Goal: Manage account settings

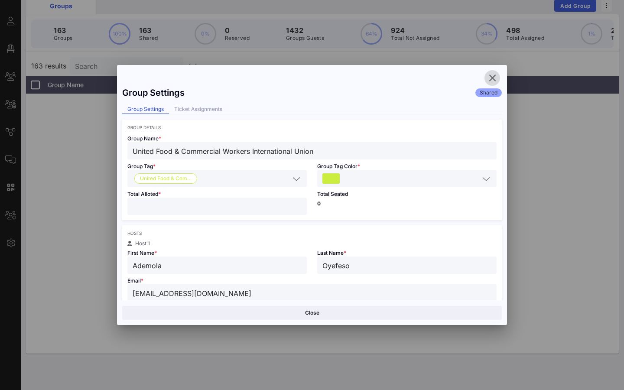
scroll to position [3593, 0]
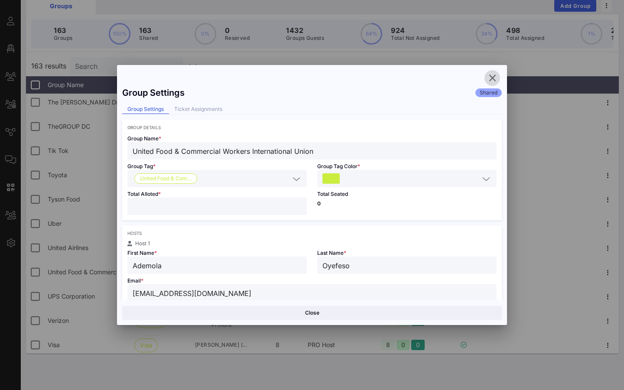
click at [485, 81] on span "button" at bounding box center [492, 78] width 16 height 10
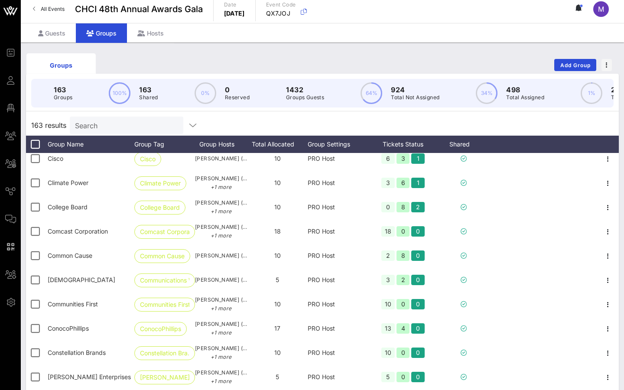
scroll to position [1198, 0]
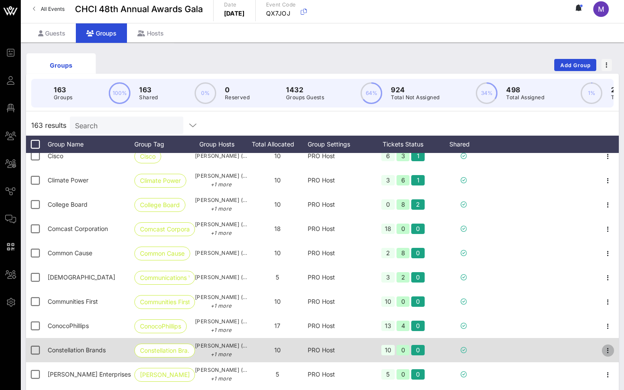
click at [609, 347] on icon "button" at bounding box center [608, 350] width 10 height 10
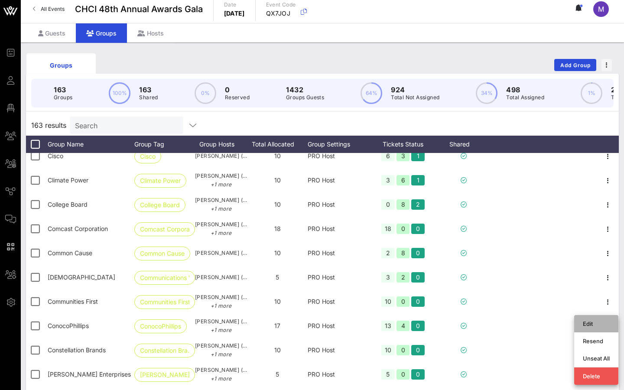
click at [588, 324] on div "Edit" at bounding box center [596, 323] width 27 height 7
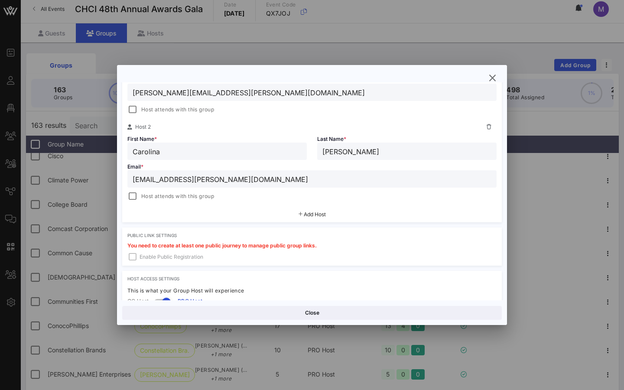
scroll to position [208, 0]
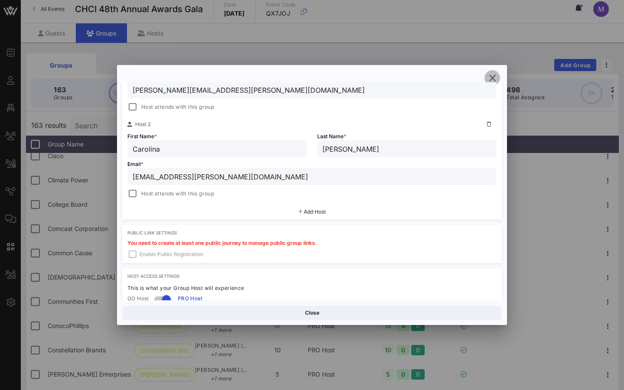
click at [496, 76] on icon "button" at bounding box center [492, 78] width 10 height 10
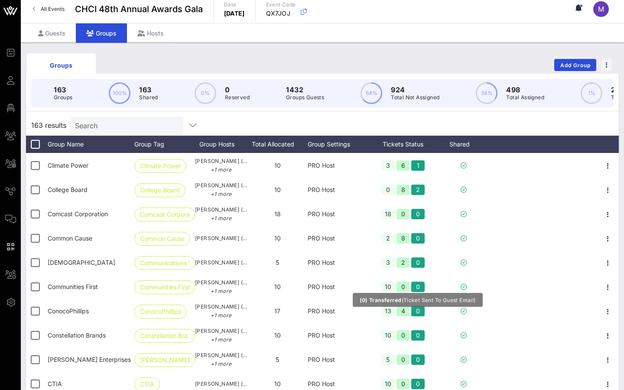
scroll to position [1217, 0]
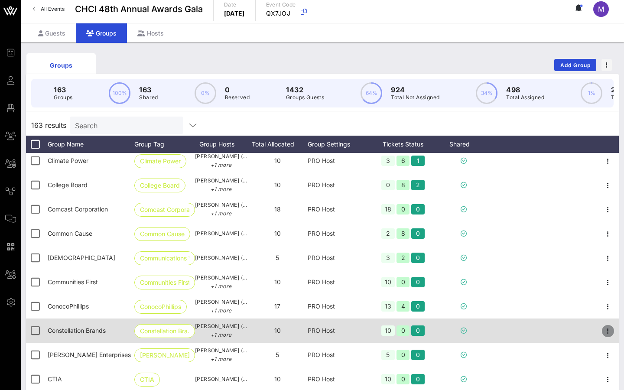
click at [603, 332] on icon "button" at bounding box center [608, 331] width 10 height 10
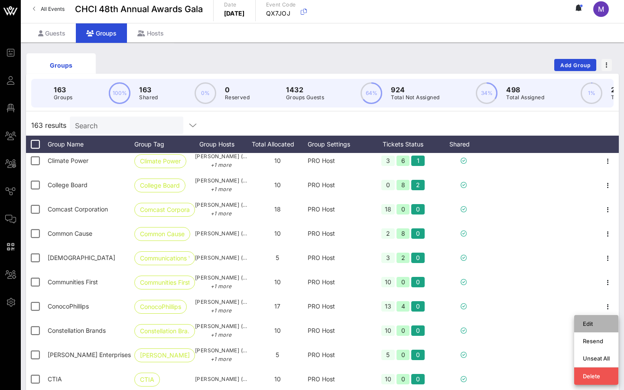
click at [596, 325] on div "Edit" at bounding box center [596, 323] width 27 height 7
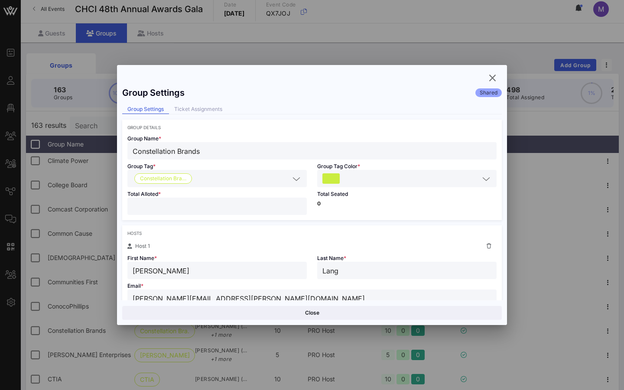
scroll to position [185, 0]
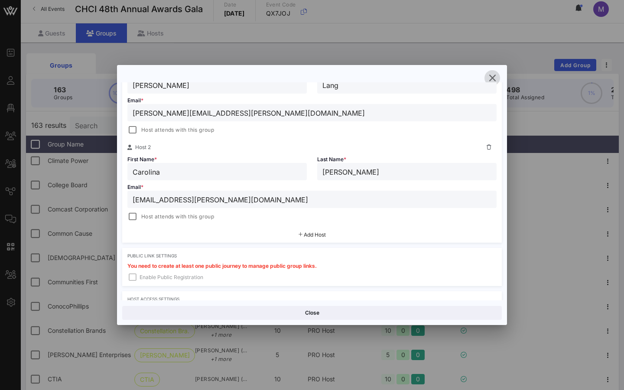
click at [491, 80] on icon "button" at bounding box center [492, 78] width 10 height 10
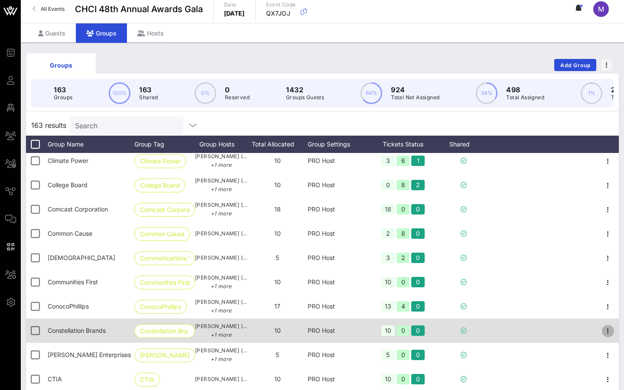
click at [609, 327] on icon "button" at bounding box center [608, 331] width 10 height 10
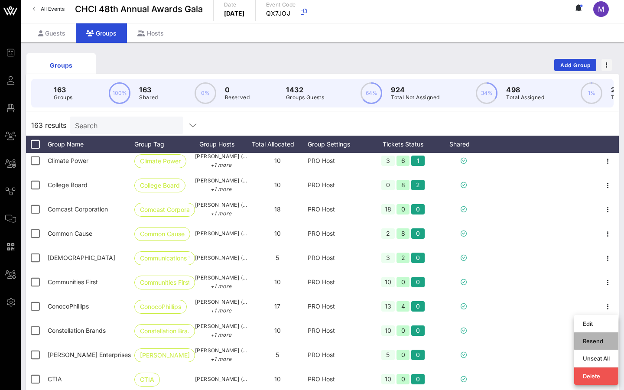
click at [597, 340] on div "Resend" at bounding box center [596, 340] width 27 height 7
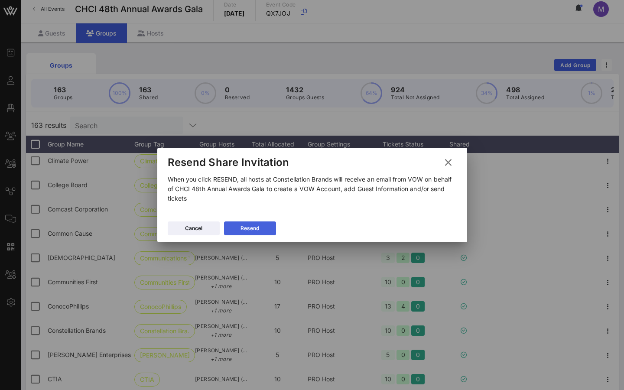
click at [259, 230] on button "Resend" at bounding box center [250, 228] width 52 height 14
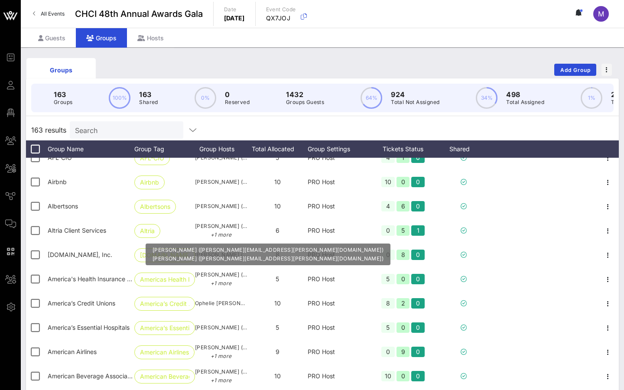
scroll to position [157, 0]
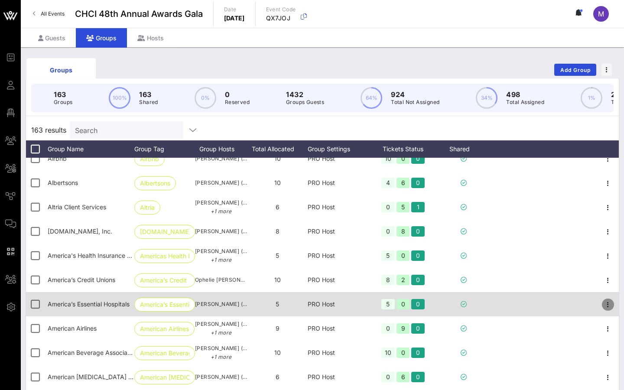
click at [604, 304] on icon "button" at bounding box center [608, 304] width 10 height 10
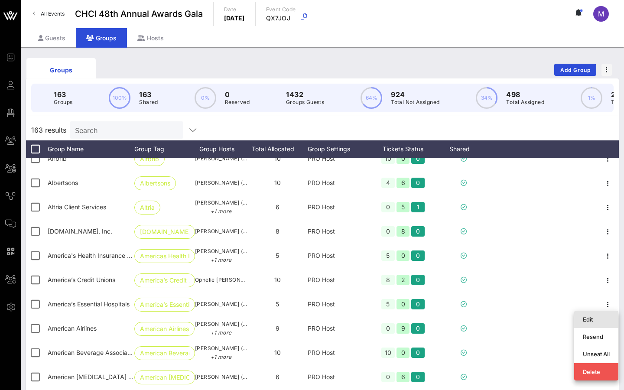
click at [580, 315] on div "Edit" at bounding box center [596, 319] width 44 height 17
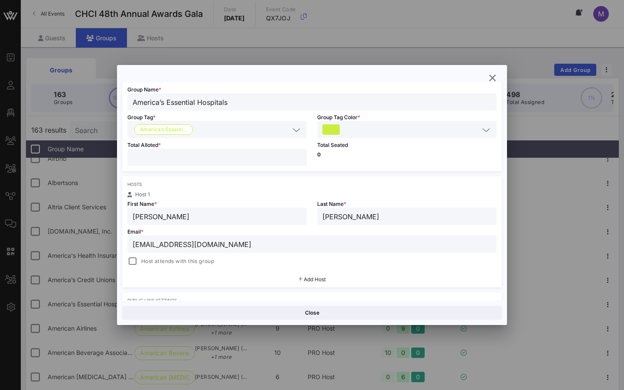
scroll to position [58, 0]
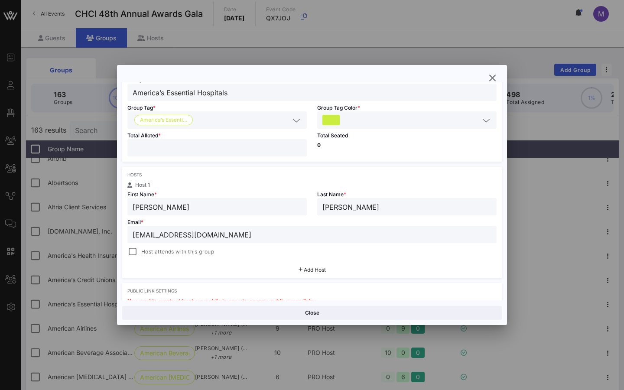
click at [275, 235] on input "[EMAIL_ADDRESS][DOMAIN_NAME]" at bounding box center [312, 234] width 359 height 11
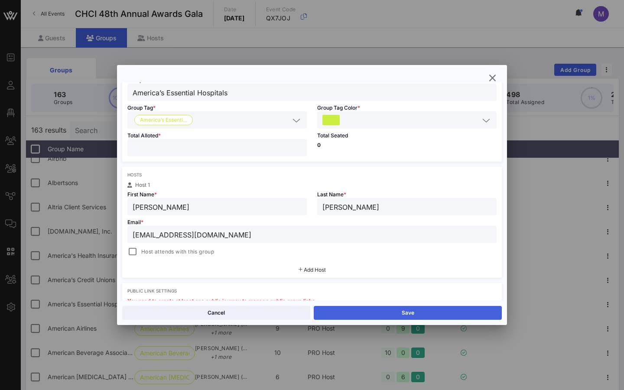
click at [384, 314] on button "Save" at bounding box center [408, 313] width 188 height 14
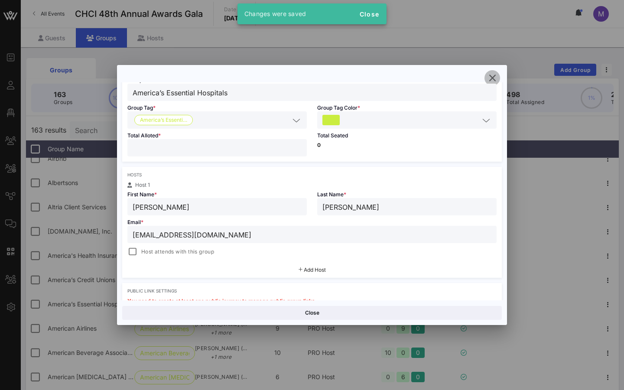
click at [491, 78] on icon "button" at bounding box center [492, 78] width 10 height 10
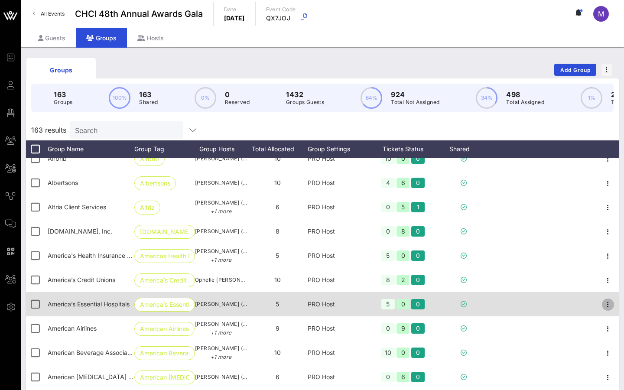
click at [606, 302] on icon "button" at bounding box center [608, 304] width 10 height 10
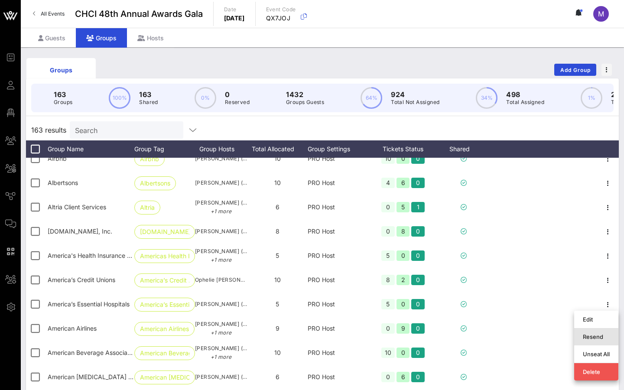
click at [584, 341] on div "Resend" at bounding box center [596, 337] width 27 height 14
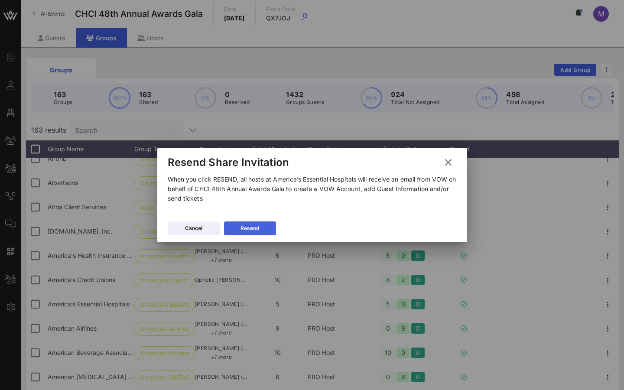
click at [262, 227] on button "Resend" at bounding box center [250, 228] width 52 height 14
